Goal: Task Accomplishment & Management: Use online tool/utility

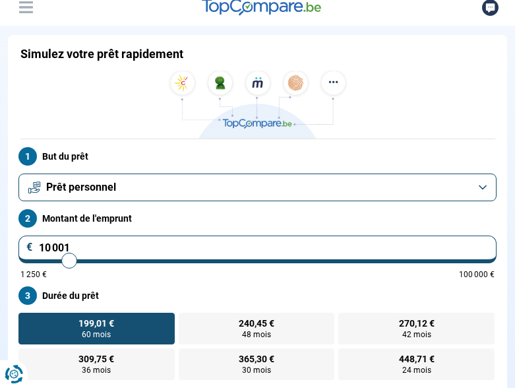
scroll to position [108, 0]
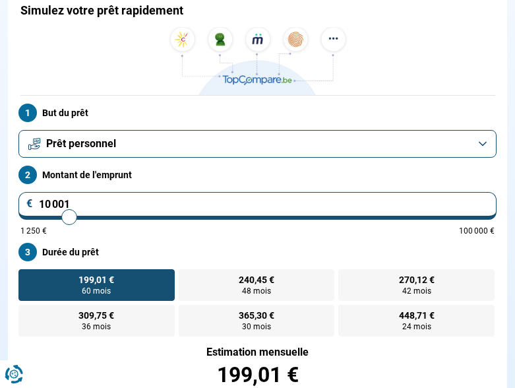
type input "9 750"
type input "9750"
type input "9 500"
type input "9500"
type input "9 250"
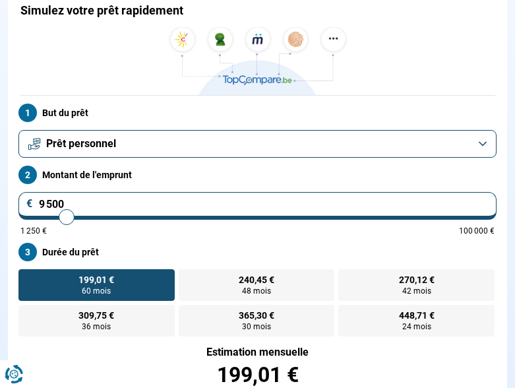
type input "9250"
type input "9 000"
type input "9000"
type input "8 750"
type input "8750"
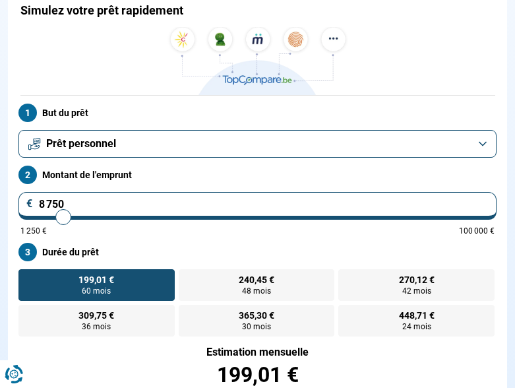
type input "8 500"
type input "8500"
type input "8 250"
type input "8250"
type input "8 000"
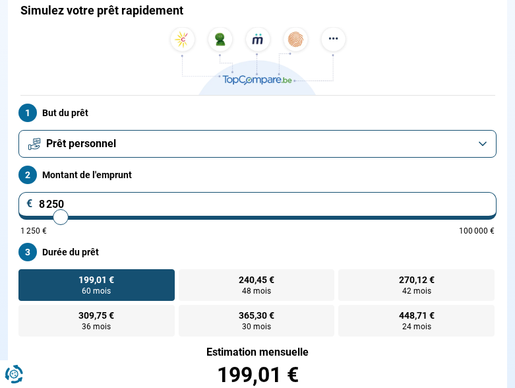
type input "8000"
type input "7 750"
type input "7750"
type input "7 500"
type input "7500"
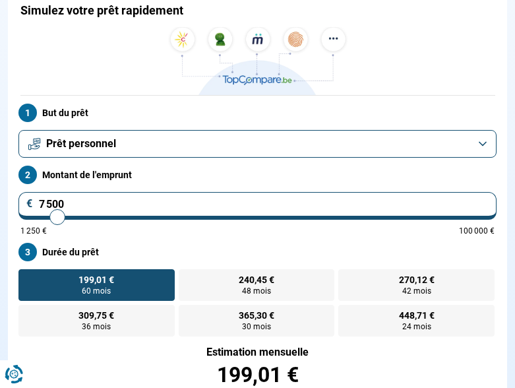
type input "7 250"
type input "7250"
type input "7 000"
type input "7000"
type input "6 750"
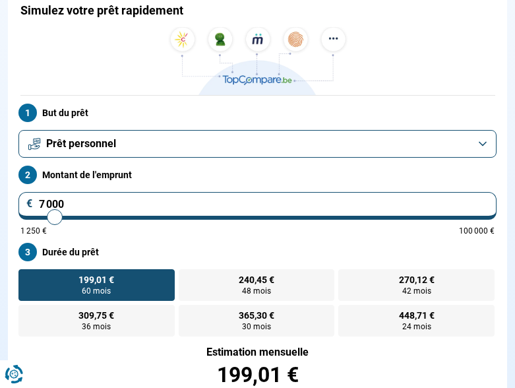
type input "6750"
type input "6 500"
type input "6500"
type input "6 250"
type input "6250"
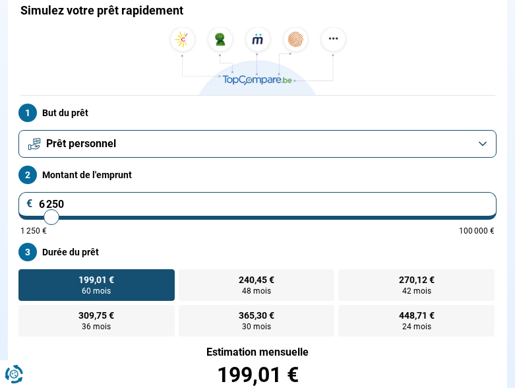
type input "6 000"
type input "6000"
type input "5 750"
type input "5750"
type input "5 500"
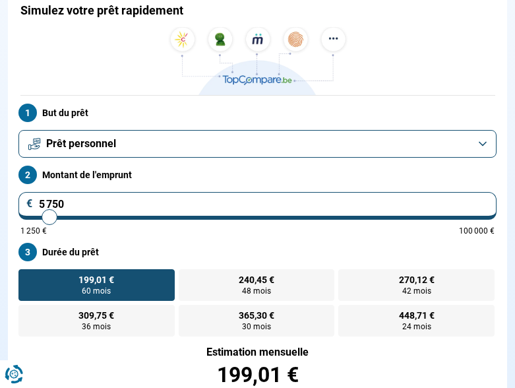
type input "5500"
type input "5 250"
type input "5250"
type input "5 000"
drag, startPoint x: 68, startPoint y: 216, endPoint x: 45, endPoint y: 215, distance: 22.4
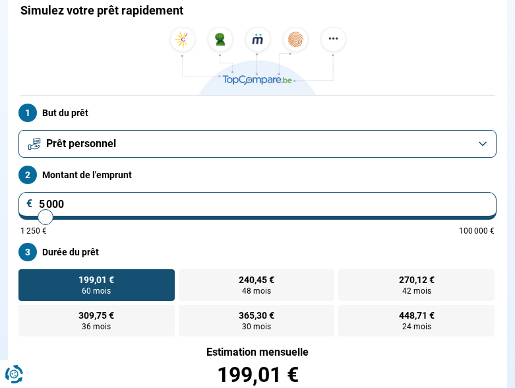
type input "5000"
click at [45, 216] on input "range" at bounding box center [257, 217] width 474 height 3
radio input "true"
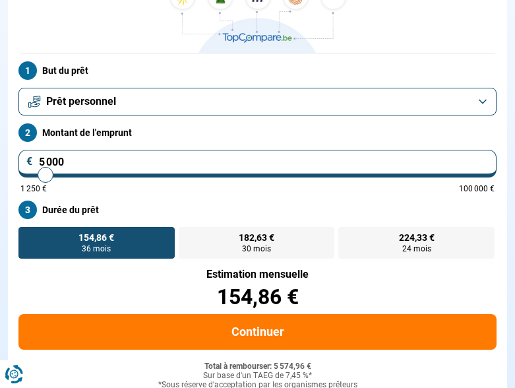
scroll to position [152, 0]
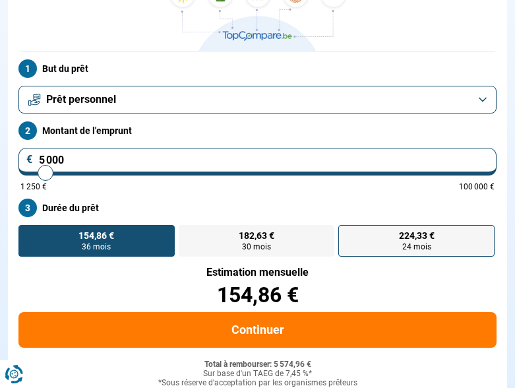
click at [384, 234] on label "224,33 € 24 mois" at bounding box center [416, 241] width 156 height 32
click at [347, 233] on input "224,33 € 24 mois" at bounding box center [342, 229] width 9 height 9
radio input "true"
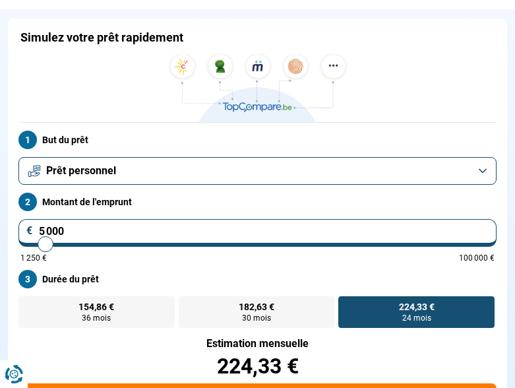
scroll to position [90, 0]
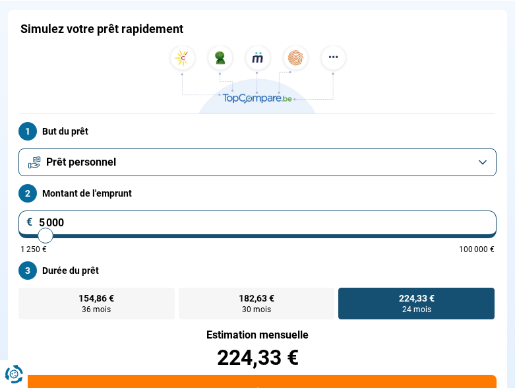
type input "4 750"
type input "4750"
type input "5 000"
type input "5000"
type input "5 500"
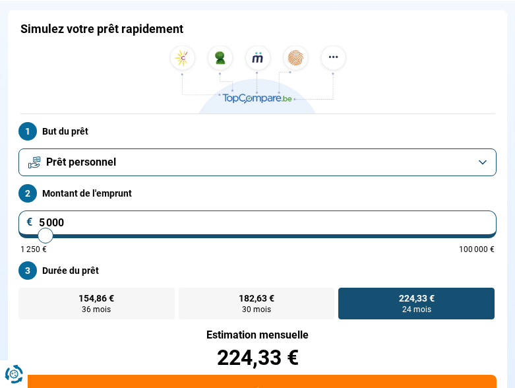
type input "5500"
type input "6 000"
type input "6000"
type input "6 750"
type input "6750"
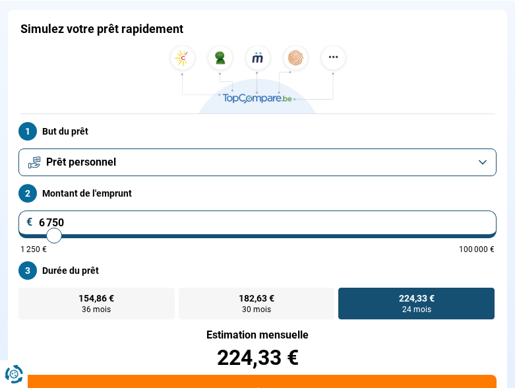
type input "8 750"
type input "8750"
type input "10 000"
type input "10000"
type input "11 750"
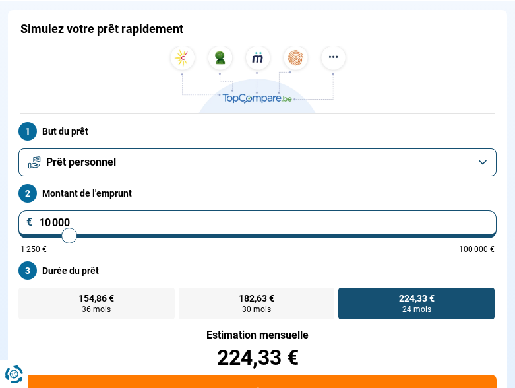
type input "11750"
type input "13 250"
type input "13250"
type input "14 750"
type input "14750"
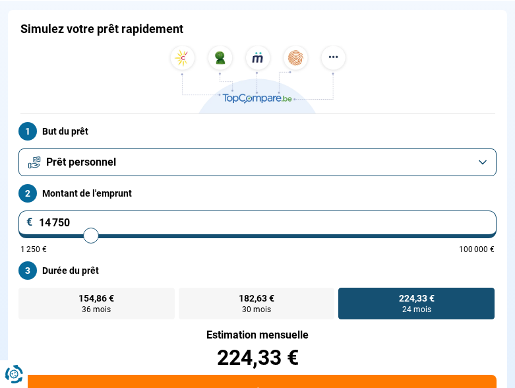
type input "16 000"
type input "16000"
type input "17 000"
type input "17000"
type input "18 000"
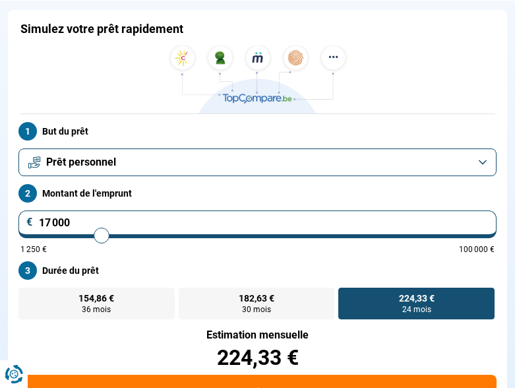
type input "18000"
type input "18 500"
type input "18500"
type input "18 750"
type input "18750"
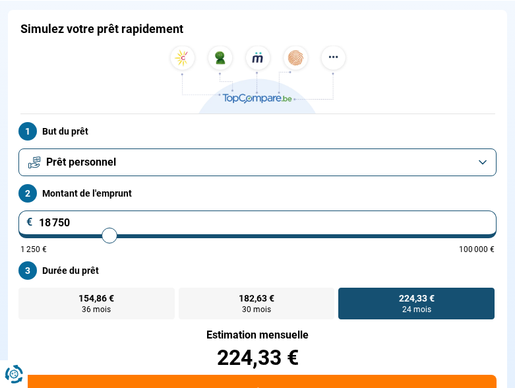
type input "19 000"
drag, startPoint x: 44, startPoint y: 233, endPoint x: 110, endPoint y: 240, distance: 66.3
type input "19000"
click at [110, 237] on input "range" at bounding box center [257, 235] width 474 height 3
radio input "false"
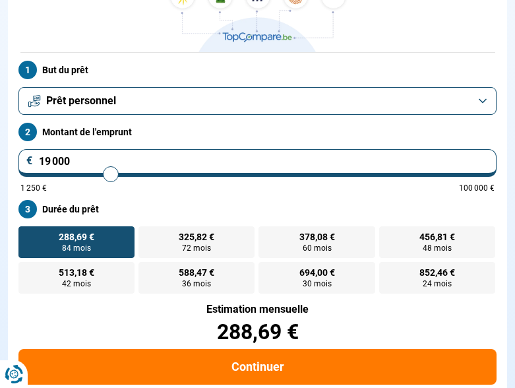
scroll to position [188, 0]
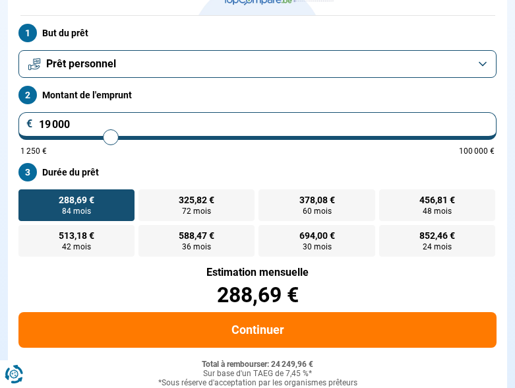
type input "18 750"
type input "18750"
type input "18 250"
type input "18250"
type input "17 750"
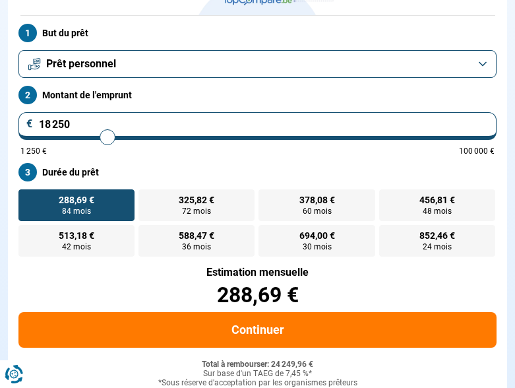
type input "17750"
type input "17 000"
type input "17000"
type input "15 500"
type input "15500"
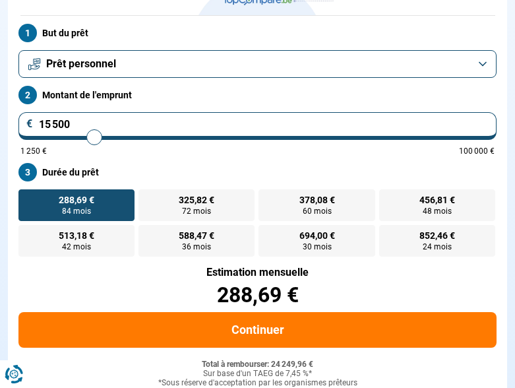
type input "14 500"
type input "14500"
type input "13 500"
type input "13500"
type input "12 750"
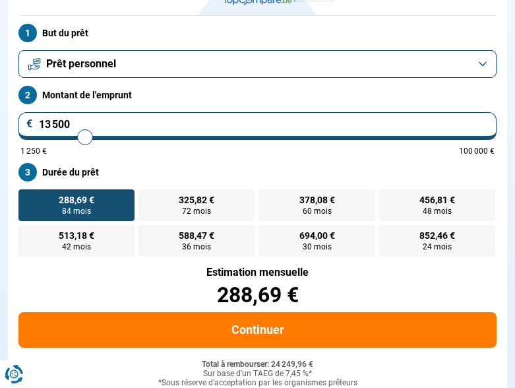
type input "12750"
type input "11 750"
type input "11750"
type input "11 000"
type input "11000"
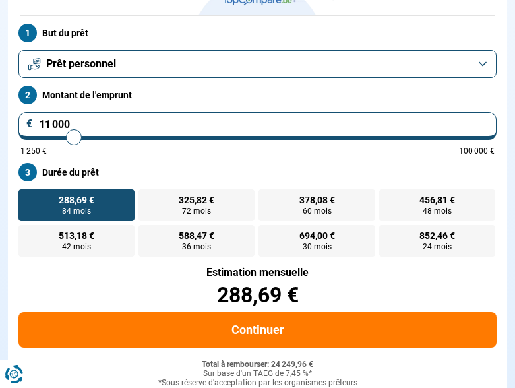
type input "10 250"
type input "10250"
type input "9 750"
type input "9750"
type input "9 500"
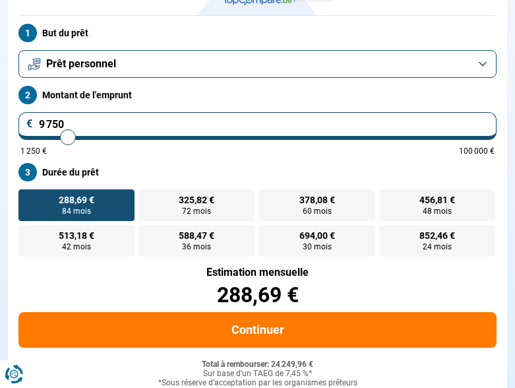
type input "9500"
type input "9 000"
type input "9000"
type input "8 750"
type input "8750"
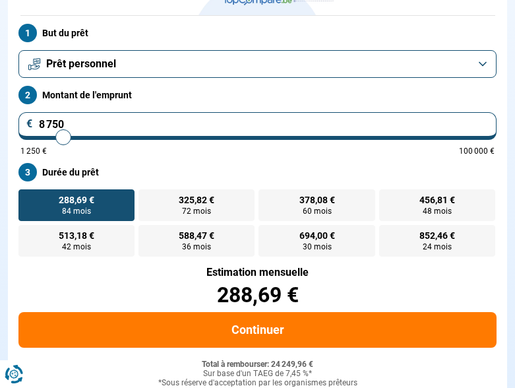
type input "8 500"
type input "8500"
type input "8 250"
type input "8250"
type input "7 750"
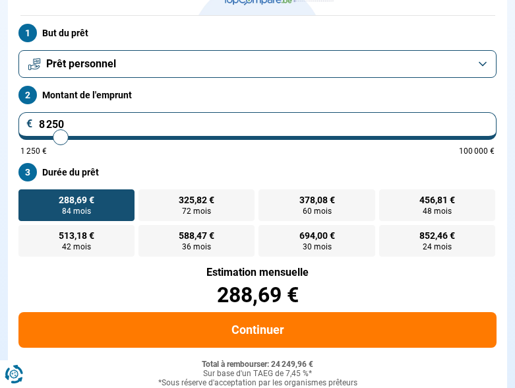
type input "7750"
type input "7 500"
type input "7500"
type input "7 250"
type input "7250"
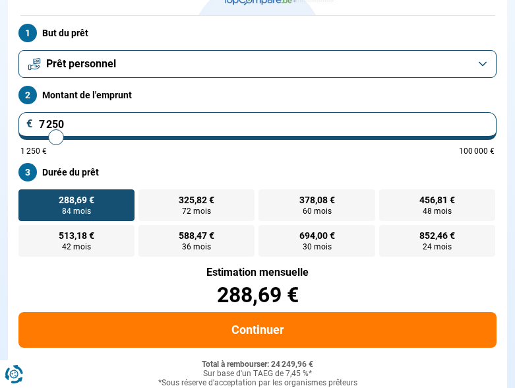
type input "7 000"
type input "7000"
type input "6 750"
type input "6750"
type input "6 500"
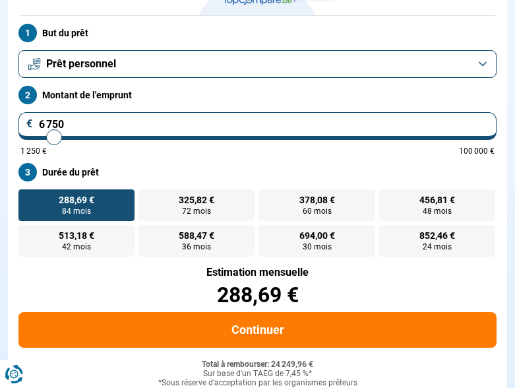
type input "6500"
type input "6 250"
type input "6250"
type input "6 000"
type input "6000"
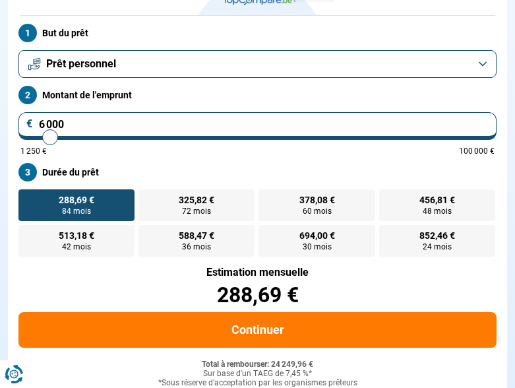
type input "5 750"
type input "5750"
type input "5 500"
type input "5500"
type input "5 250"
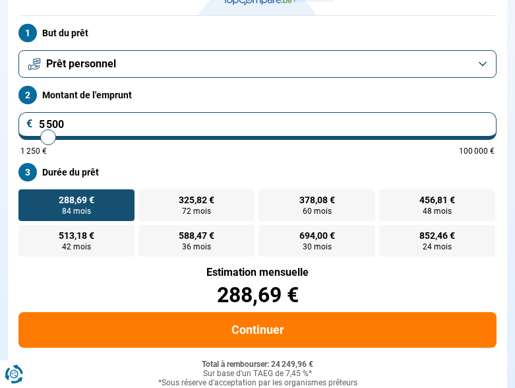
type input "5250"
type input "5 000"
type input "5000"
type input "4 750"
type input "4750"
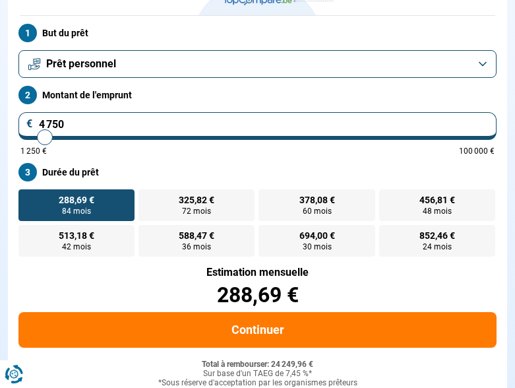
type input "4 500"
type input "4500"
type input "4 750"
drag, startPoint x: 110, startPoint y: 132, endPoint x: 44, endPoint y: 136, distance: 66.7
type input "4750"
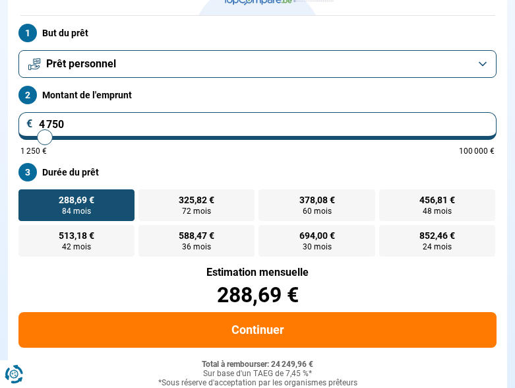
click at [44, 136] on input "range" at bounding box center [257, 137] width 474 height 3
radio input "true"
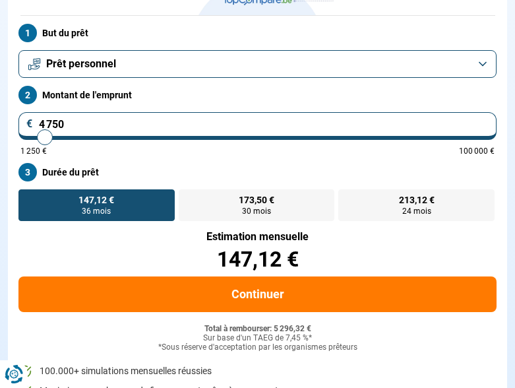
scroll to position [152, 0]
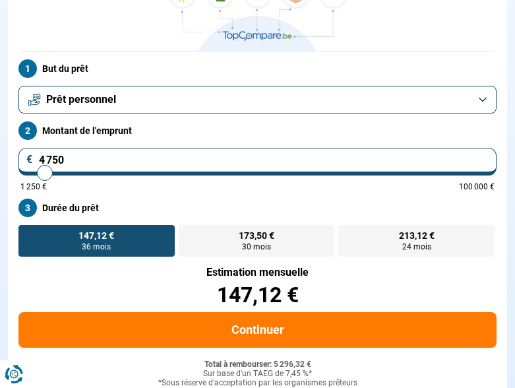
type input "4 500"
type input "4500"
type input "4 250"
type input "4250"
type input "4 000"
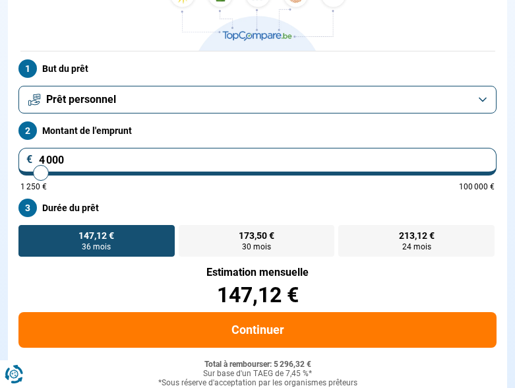
type input "4000"
click at [41, 173] on input "range" at bounding box center [257, 172] width 474 height 3
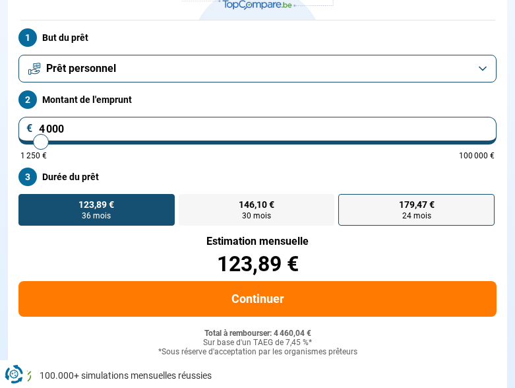
scroll to position [182, 0]
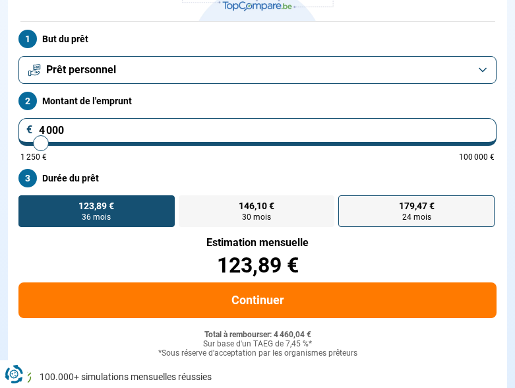
click at [395, 220] on label "179,47 € 24 mois" at bounding box center [416, 211] width 156 height 32
click at [347, 204] on input "179,47 € 24 mois" at bounding box center [342, 199] width 9 height 9
radio input "true"
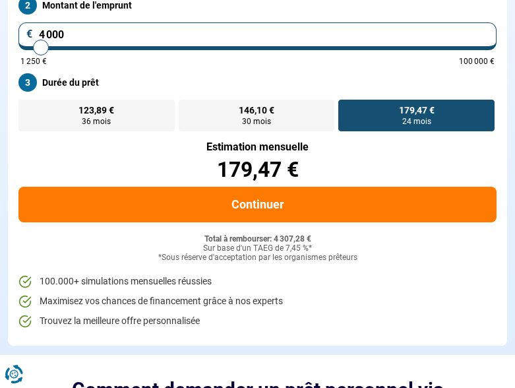
scroll to position [288, 0]
